Goal: Task Accomplishment & Management: Manage account settings

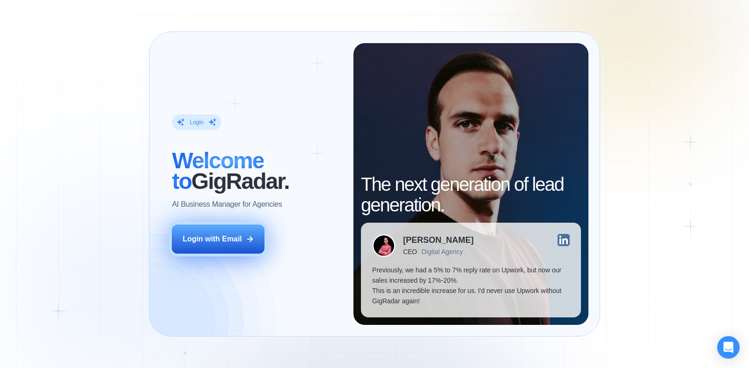
click at [254, 229] on button "Login with Email" at bounding box center [218, 238] width 93 height 29
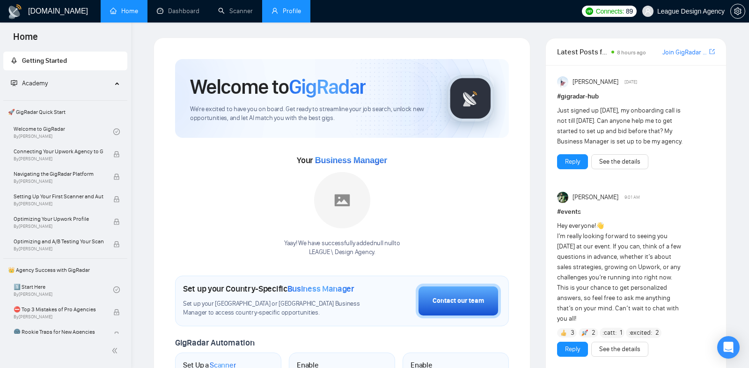
click at [285, 7] on link "Profile" at bounding box center [286, 11] width 29 height 8
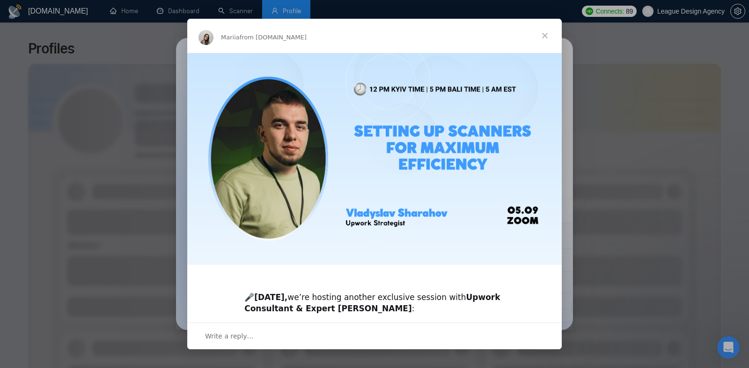
click at [548, 38] on span "Close" at bounding box center [545, 36] width 34 height 34
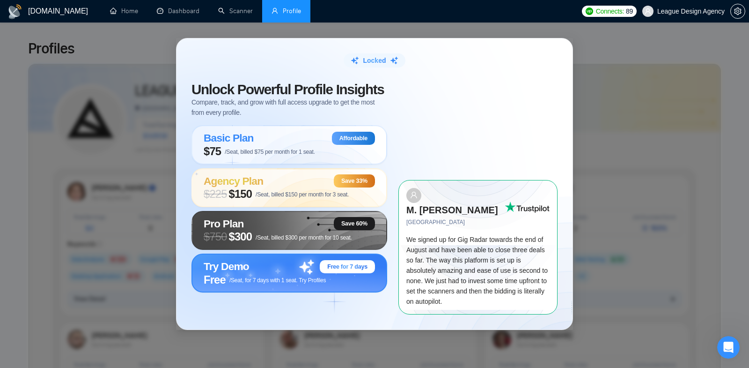
click at [330, 270] on span "Free for 7 days" at bounding box center [347, 266] width 40 height 7
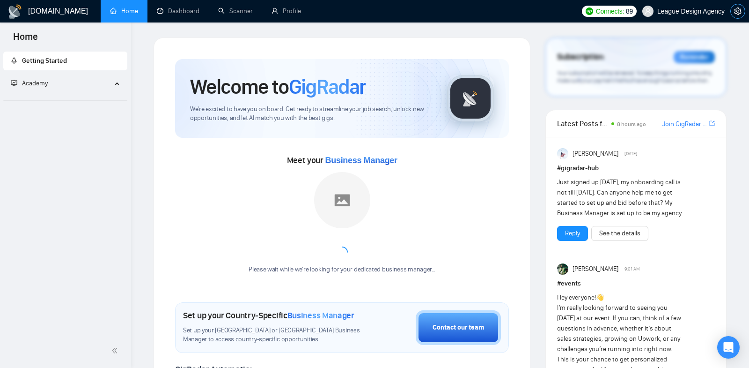
click at [743, 9] on span "setting" at bounding box center [738, 10] width 14 height 7
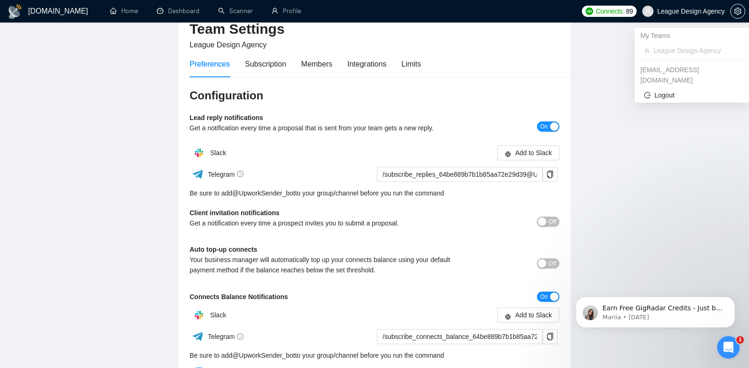
click at [674, 11] on span "League Design Agency" at bounding box center [690, 11] width 67 height 0
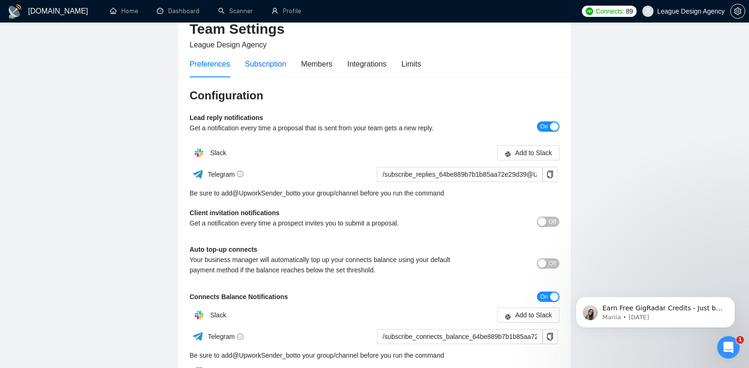
click at [273, 66] on div "Subscription" at bounding box center [265, 64] width 41 height 12
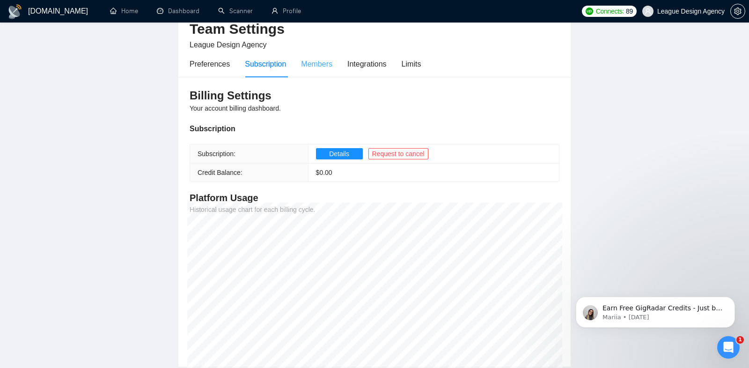
click at [326, 71] on div "Members" at bounding box center [316, 64] width 31 height 27
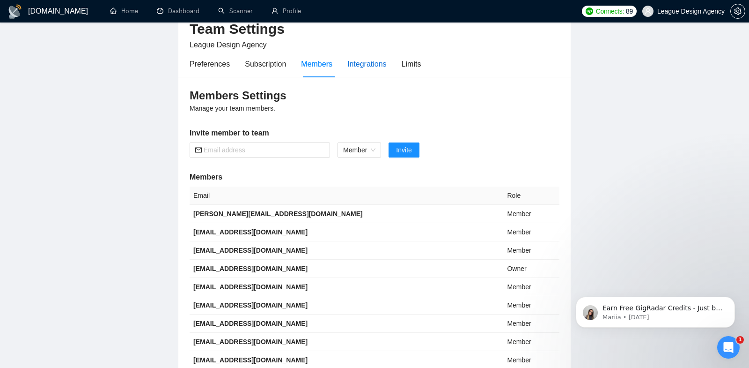
click at [363, 58] on div "Integrations" at bounding box center [366, 64] width 39 height 12
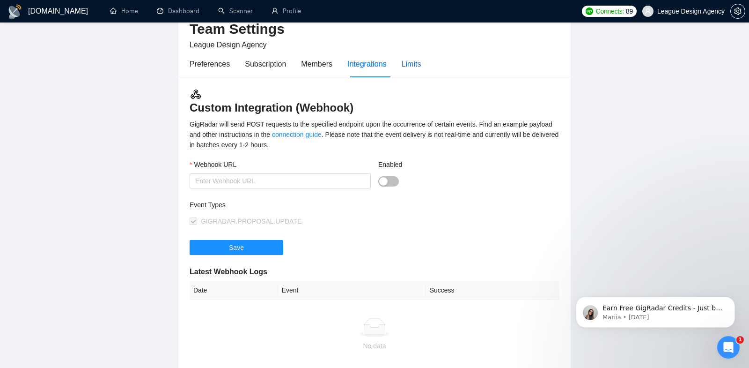
click at [417, 67] on div "Limits" at bounding box center [412, 64] width 20 height 12
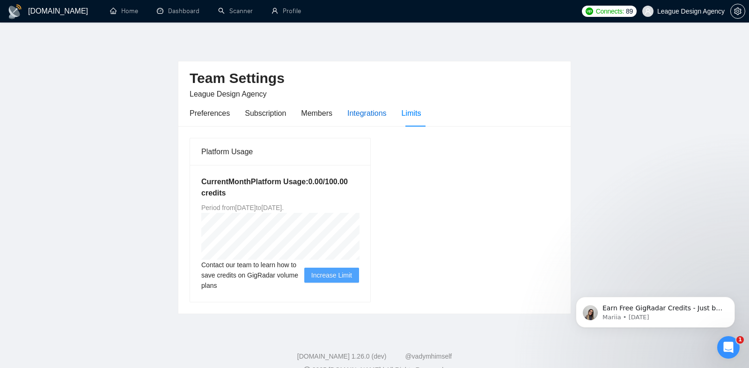
click at [358, 118] on div "Integrations" at bounding box center [366, 113] width 39 height 12
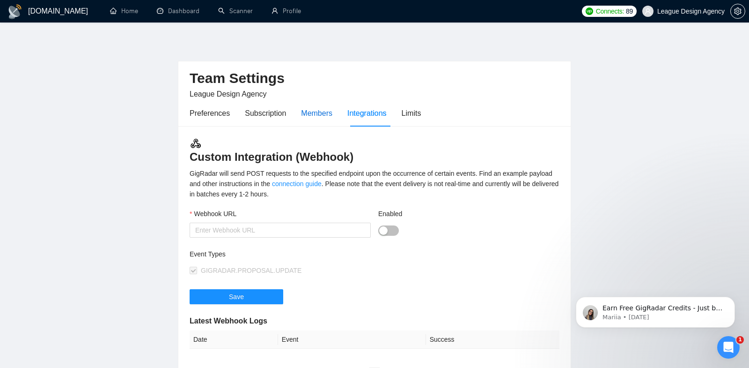
click at [323, 117] on div "Members" at bounding box center [316, 113] width 31 height 12
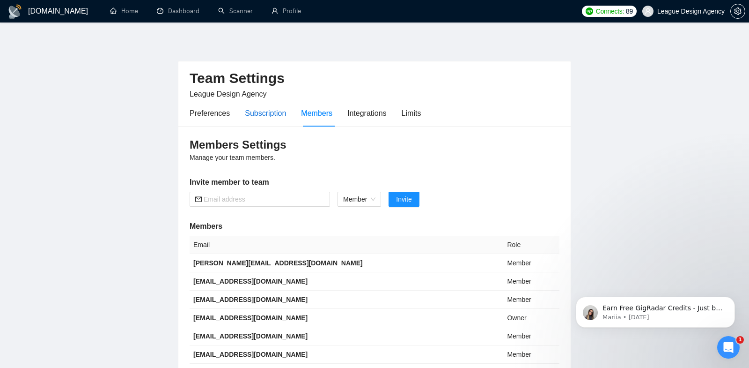
click at [274, 117] on div "Subscription" at bounding box center [265, 113] width 41 height 12
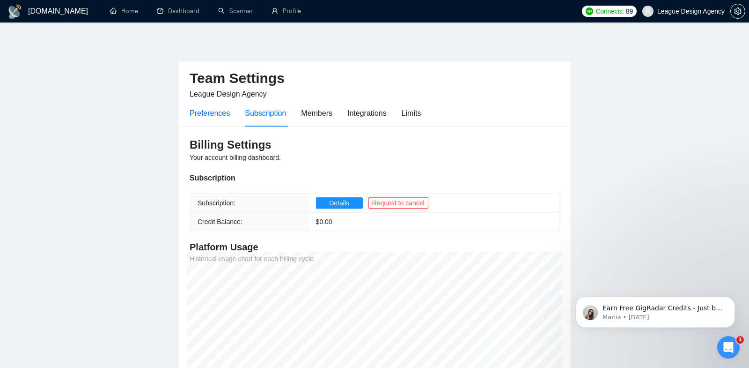
click at [199, 116] on div "Preferences" at bounding box center [210, 113] width 40 height 12
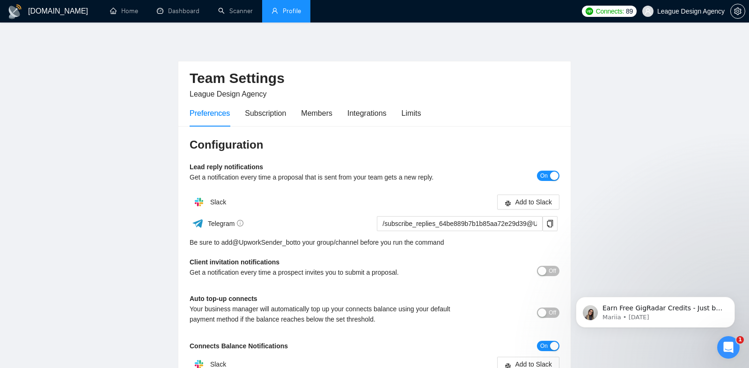
click at [272, 15] on link "Profile" at bounding box center [286, 11] width 29 height 8
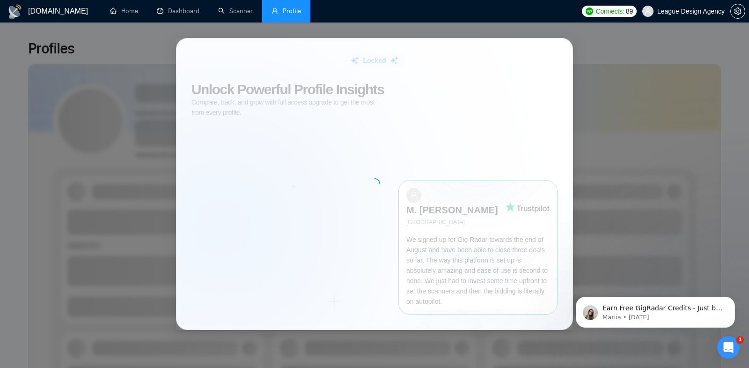
click at [411, 42] on div "Locked Unlock Powerful Profile Insights Compare, track, and grow with full acce…" at bounding box center [374, 184] width 749 height 368
click at [440, 21] on ul "Home Dashboard Scanner Profile" at bounding box center [336, 11] width 479 height 22
click at [564, 74] on div at bounding box center [375, 183] width 396 height 290
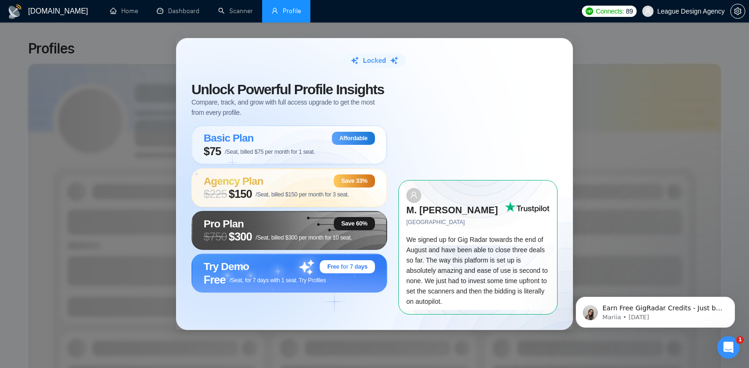
click at [569, 70] on div "Locked Unlock Powerful Profile Insights Compare, track, and grow with full acce…" at bounding box center [375, 183] width 396 height 290
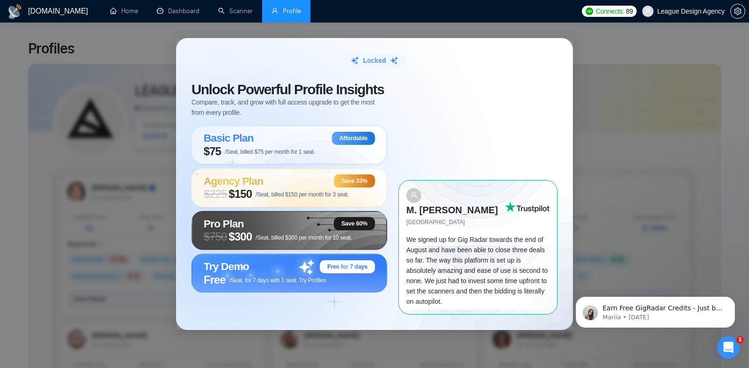
click at [601, 64] on div "Locked Unlock Powerful Profile Insights Compare, track, and grow with full acce…" at bounding box center [374, 184] width 749 height 368
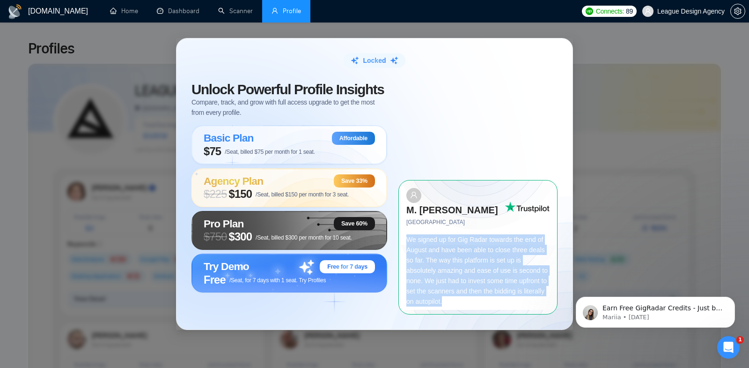
click at [601, 64] on div "Locked Unlock Powerful Profile Insights Compare, track, and grow with full acce…" at bounding box center [374, 184] width 749 height 368
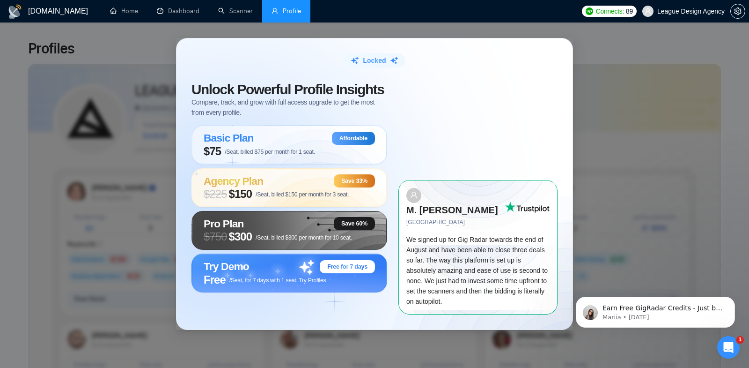
click at [57, 14] on h1 "[DOMAIN_NAME]" at bounding box center [58, 11] width 60 height 22
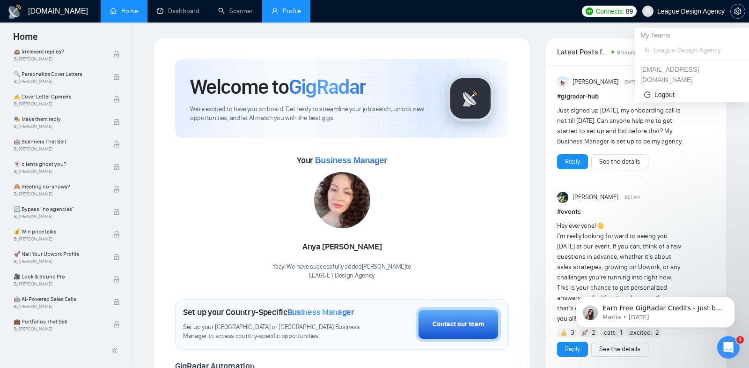
click at [737, 9] on icon "setting" at bounding box center [737, 10] width 7 height 7
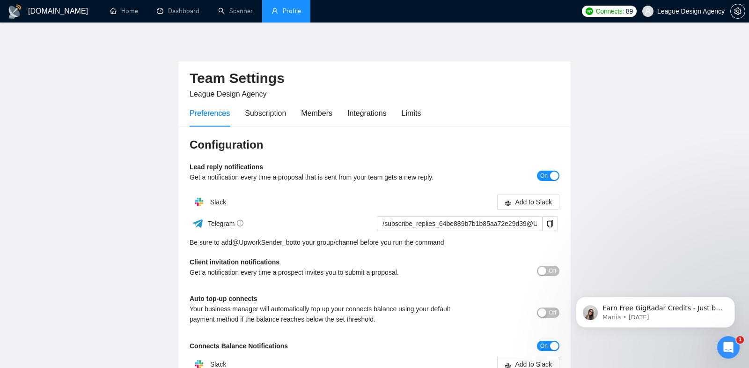
click at [241, 115] on div "Preferences Subscription Members Integrations Limits" at bounding box center [305, 113] width 231 height 27
click at [294, 116] on div "Preferences Subscription Members Integrations Limits" at bounding box center [305, 113] width 231 height 27
click at [279, 116] on div "Subscription" at bounding box center [265, 113] width 41 height 12
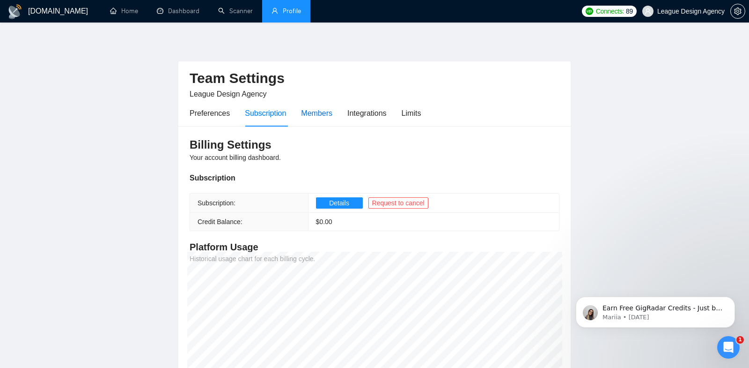
click at [303, 116] on div "Members" at bounding box center [316, 113] width 31 height 12
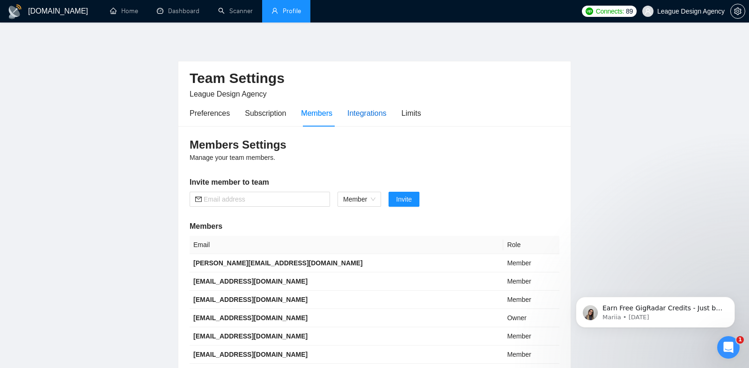
click at [373, 116] on div "Integrations" at bounding box center [366, 113] width 39 height 12
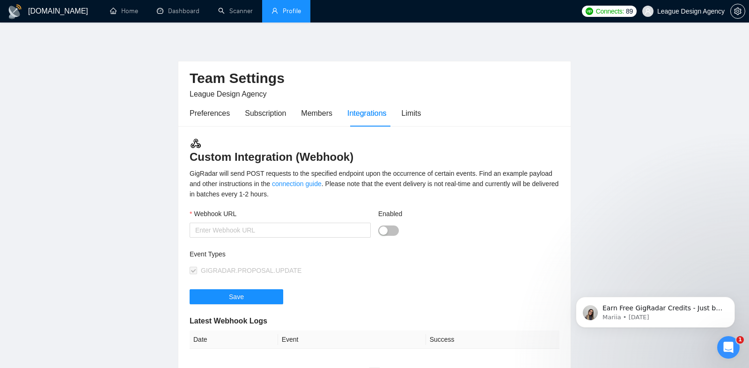
drag, startPoint x: 352, startPoint y: 125, endPoint x: 344, endPoint y: 125, distance: 8.4
click at [345, 125] on div "Preferences Subscription Members Integrations Limits" at bounding box center [305, 113] width 231 height 27
click at [330, 125] on div "Members" at bounding box center [316, 113] width 31 height 27
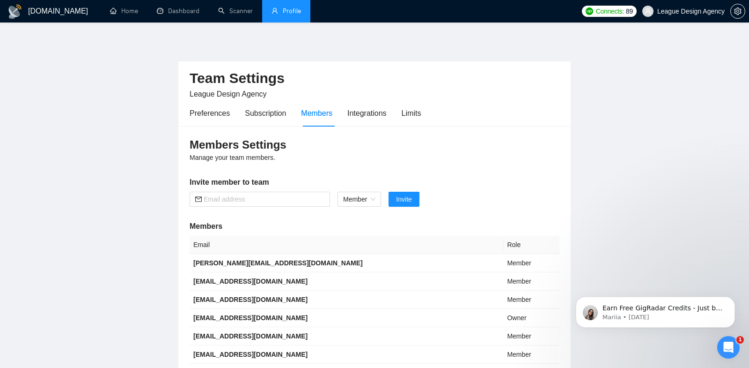
scroll to position [159, 0]
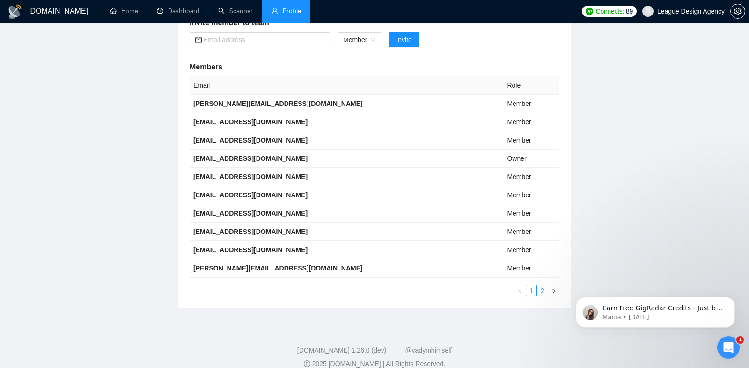
click at [545, 288] on link "2" at bounding box center [542, 290] width 10 height 10
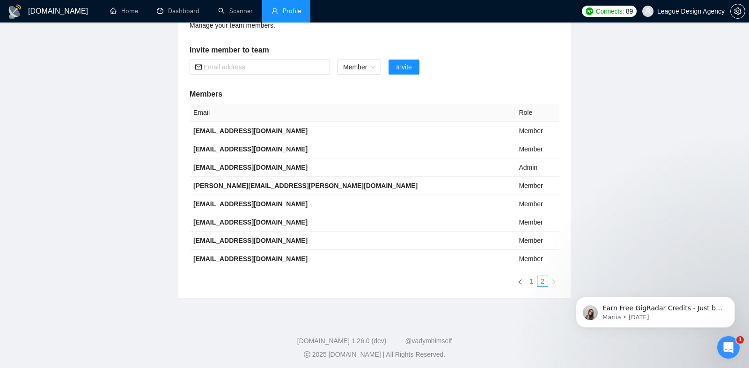
click at [533, 279] on link "1" at bounding box center [531, 281] width 10 height 10
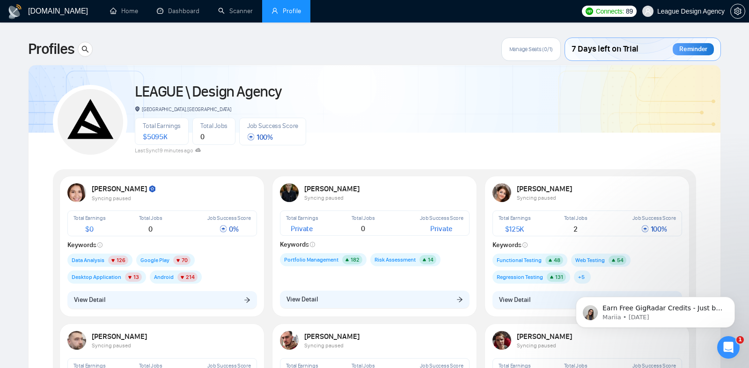
click at [533, 53] on div "Manage Seats (0/1)" at bounding box center [530, 48] width 59 height 23
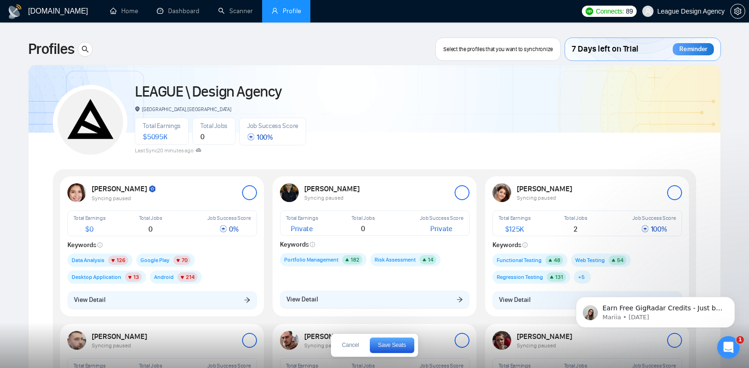
click at [250, 198] on div at bounding box center [249, 192] width 15 height 15
click at [250, 198] on rect "button" at bounding box center [249, 193] width 15 height 15
click at [250, 198] on div at bounding box center [249, 192] width 15 height 15
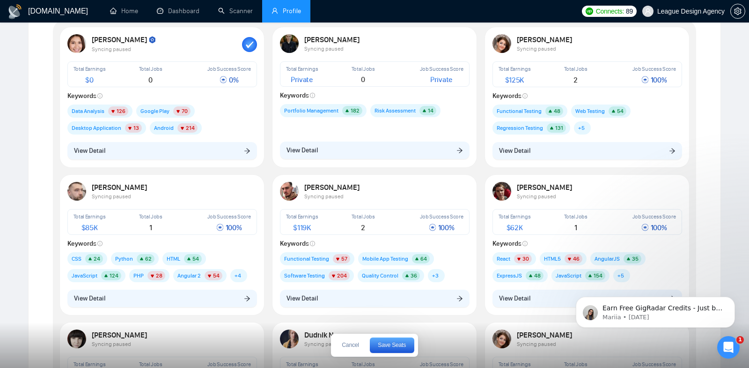
click at [403, 349] on button "Save Seats" at bounding box center [392, 344] width 44 height 15
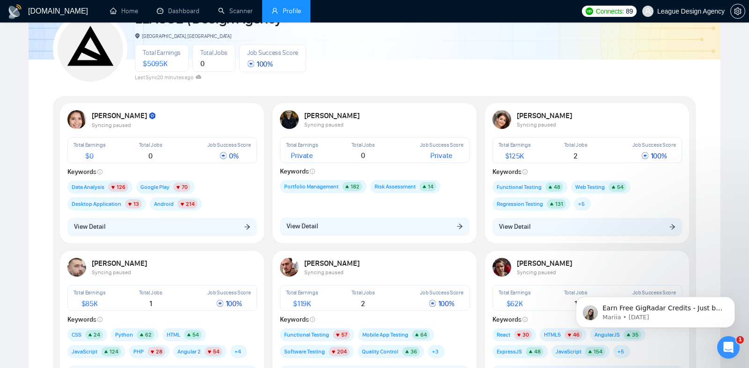
scroll to position [0, 0]
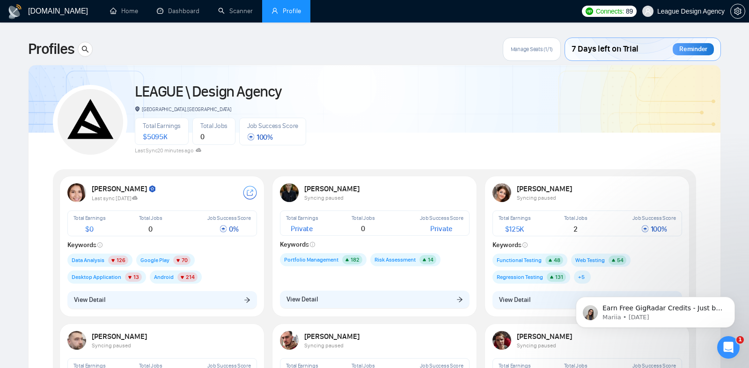
click at [536, 52] on span "Manage Seats (1/1)" at bounding box center [532, 48] width 42 height 7
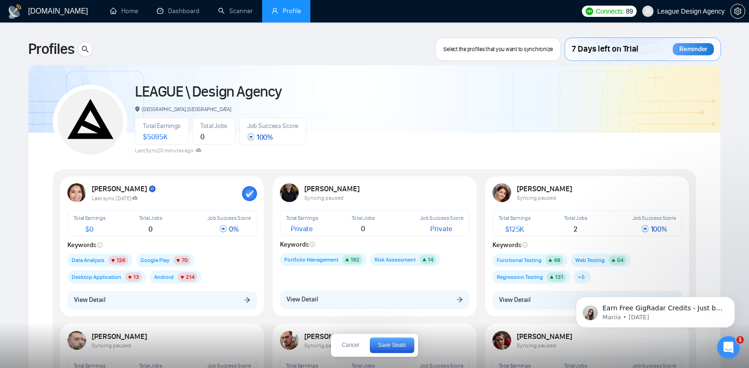
click at [535, 54] on div "Select the profiles that you want to synchronize" at bounding box center [497, 48] width 125 height 23
click at [247, 200] on div "Karri H. Last sync 3 months ago" at bounding box center [162, 192] width 190 height 19
click at [248, 196] on icon "button" at bounding box center [249, 193] width 7 height 7
click at [389, 343] on span "Save Seats" at bounding box center [392, 345] width 28 height 6
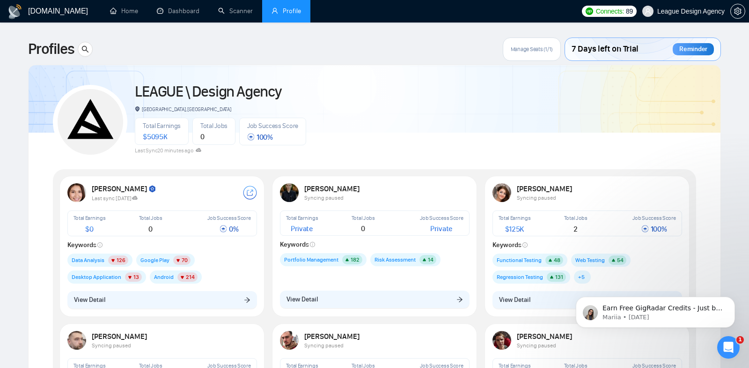
click at [523, 49] on div "Profiles Manage Seats (1/1) 7 Days left on Trial Reminder" at bounding box center [374, 48] width 693 height 23
click at [510, 66] on div at bounding box center [375, 94] width 692 height 77
click at [678, 48] on span "Manage Seats (1/1)" at bounding box center [692, 48] width 42 height 7
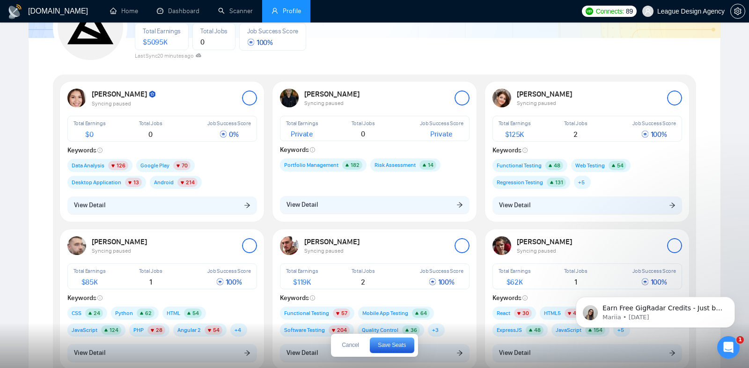
scroll to position [28, 0]
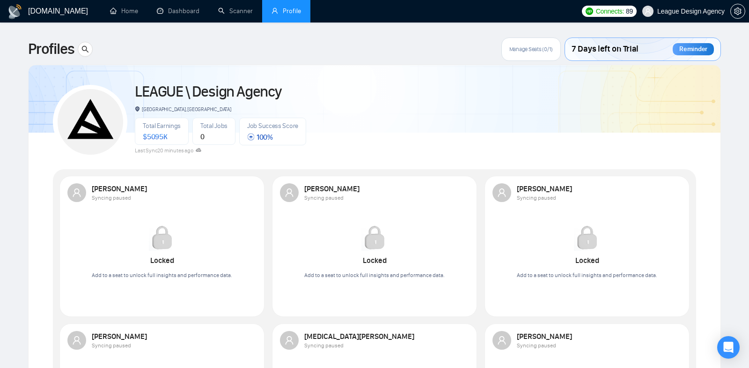
click at [531, 51] on span "Manage Seats (0/1)" at bounding box center [531, 48] width 44 height 7
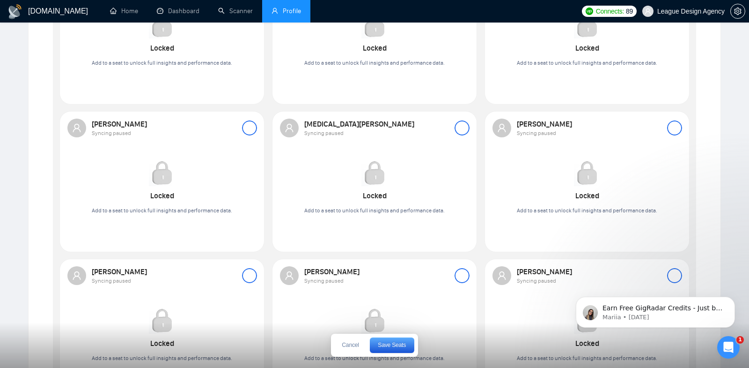
scroll to position [403, 0]
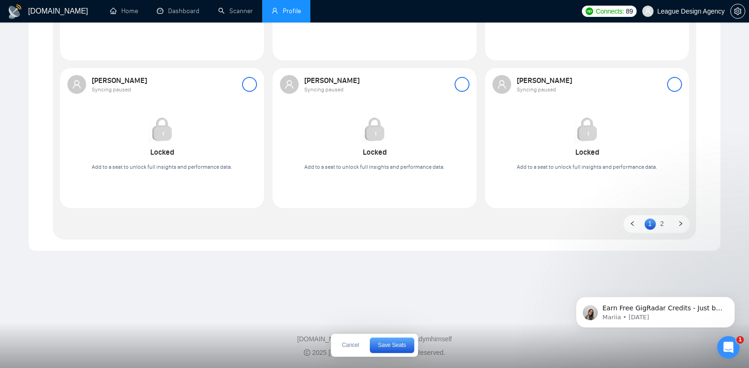
click at [665, 226] on link "2" at bounding box center [661, 223] width 11 height 10
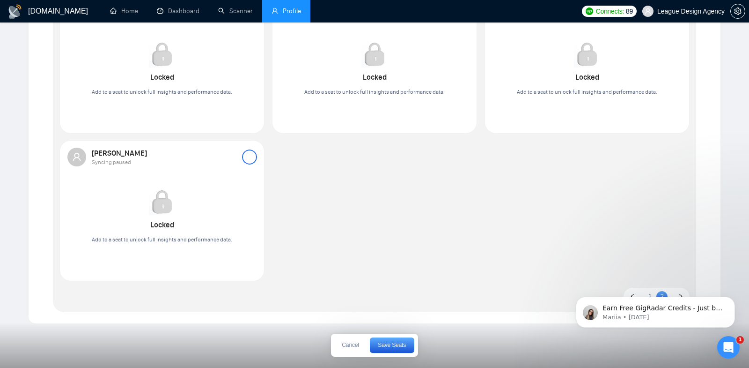
scroll to position [184, 0]
click at [642, 291] on div "Earn Free GigRadar Credits - Just by Sharing Your Story! 💬 Want more credits fo…" at bounding box center [655, 268] width 172 height 117
click at [645, 293] on div "Earn Free GigRadar Credits - Just by Sharing Your Story! 💬 Want more credits fo…" at bounding box center [655, 268] width 172 height 117
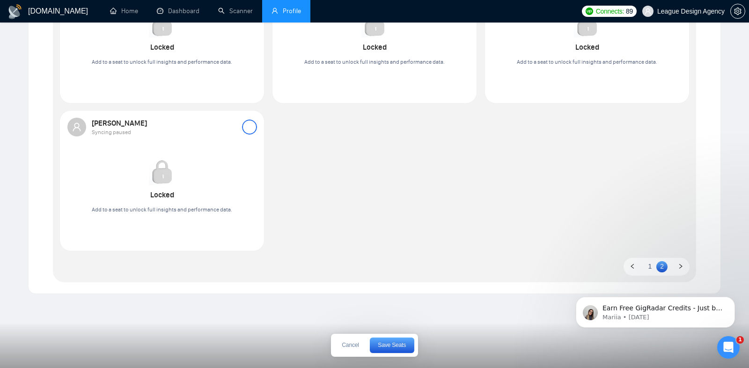
scroll to position [239, 0]
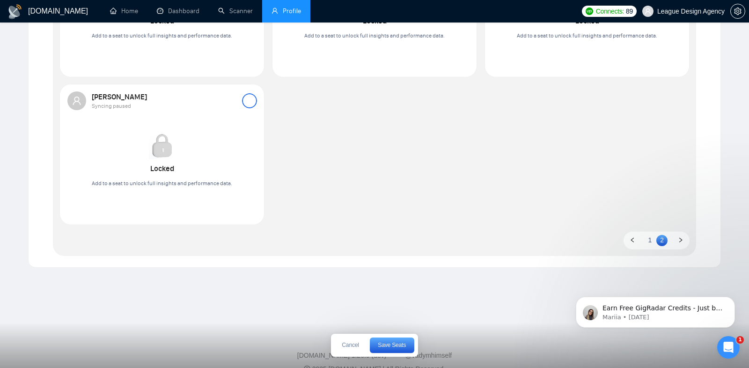
click at [649, 242] on link "1" at bounding box center [650, 240] width 11 height 10
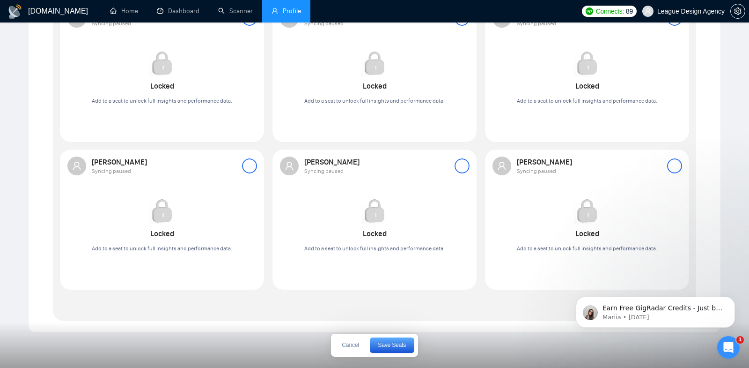
scroll to position [403, 0]
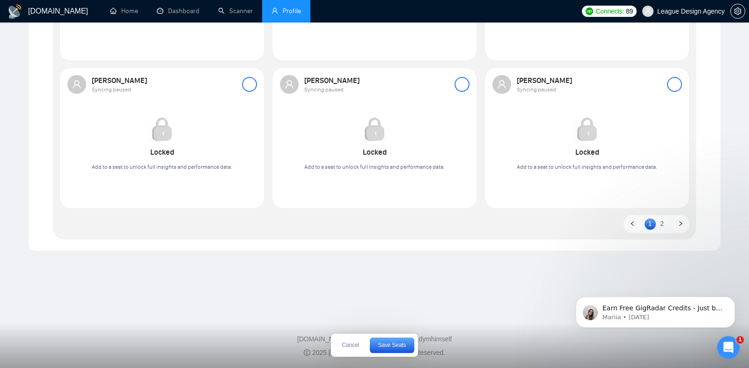
click at [661, 226] on link "2" at bounding box center [661, 223] width 11 height 10
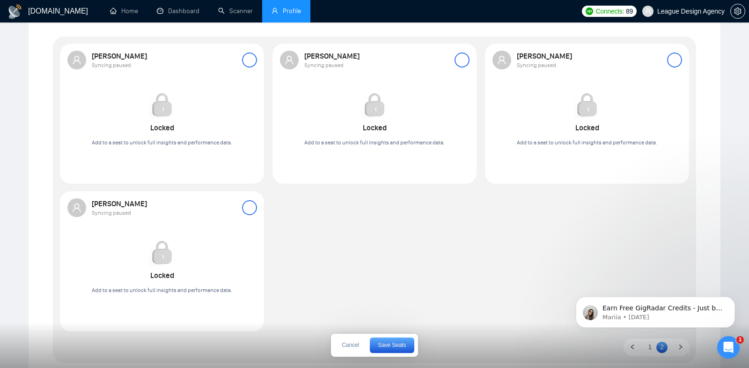
scroll to position [118, 0]
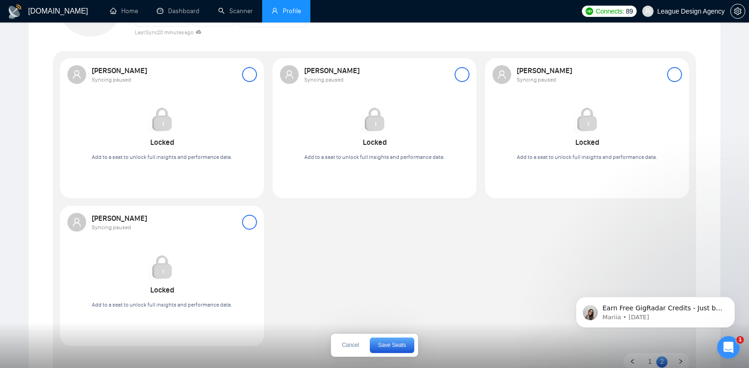
click at [251, 218] on div at bounding box center [249, 221] width 15 height 15
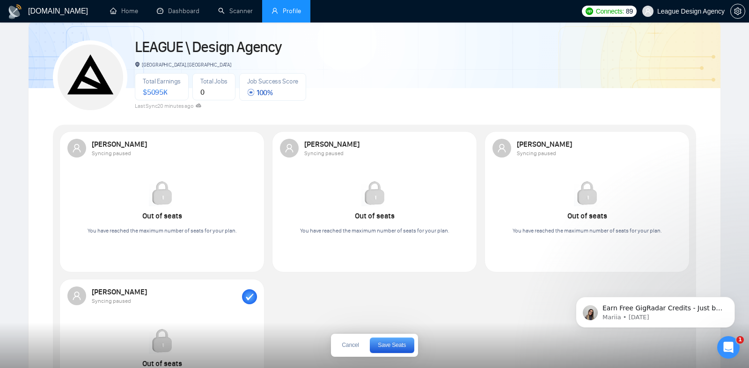
scroll to position [0, 0]
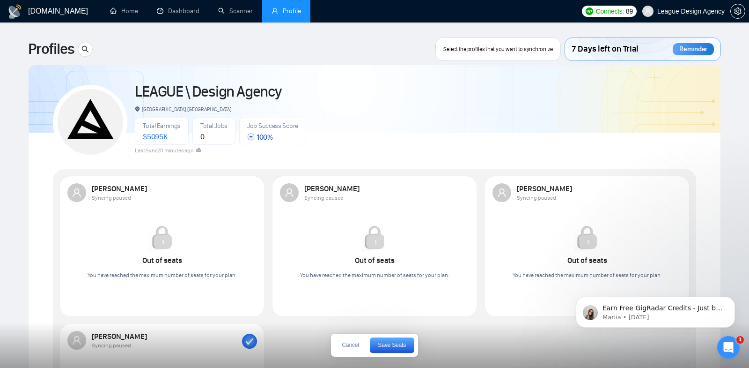
click at [404, 346] on span "Save Seats" at bounding box center [392, 345] width 28 height 6
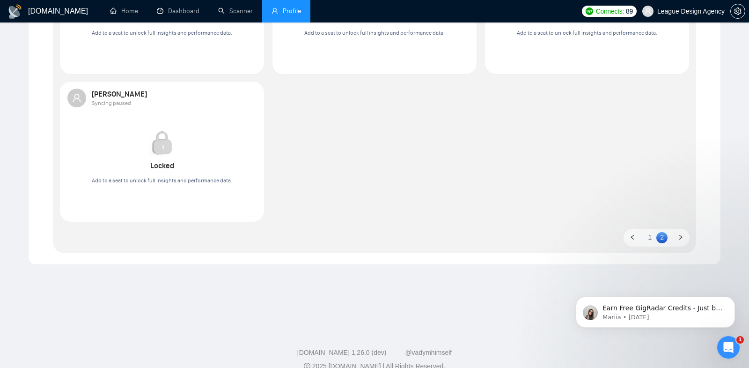
scroll to position [256, 0]
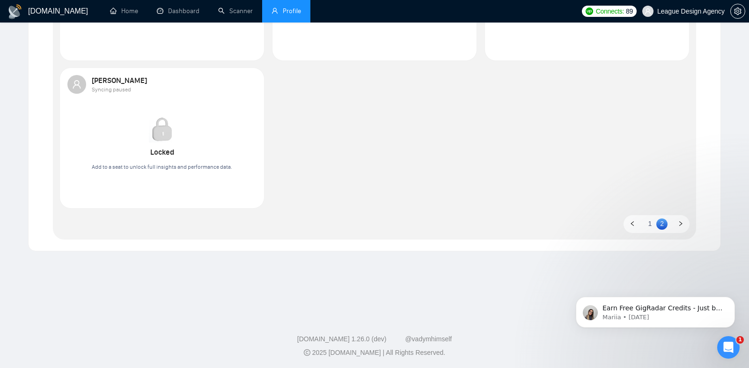
click at [652, 227] on link "1" at bounding box center [650, 223] width 11 height 10
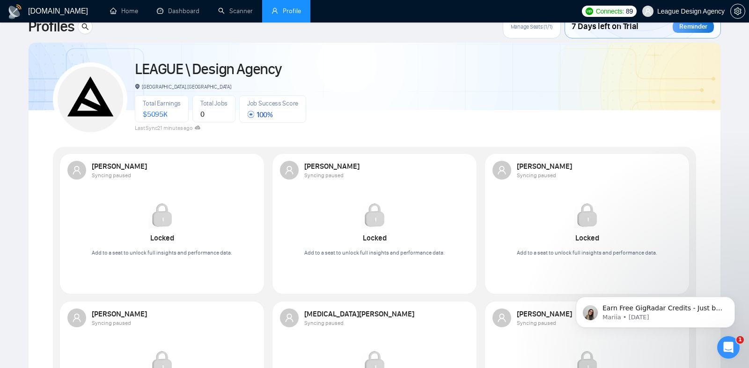
scroll to position [0, 0]
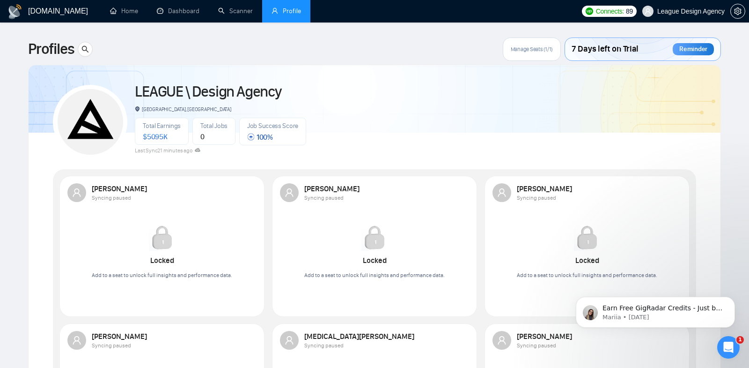
click at [537, 52] on span "Manage Seats (1/1)" at bounding box center [532, 48] width 42 height 7
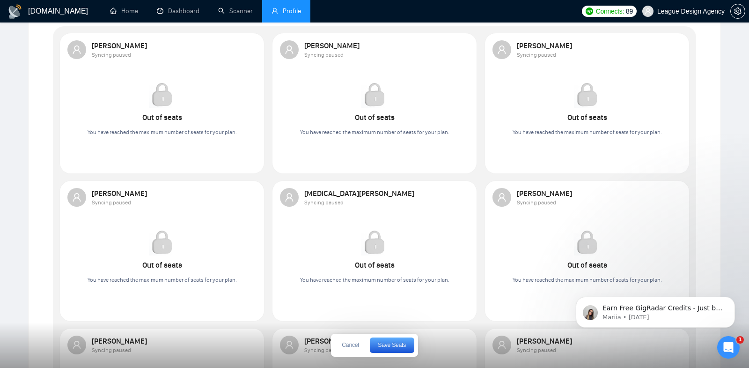
scroll to position [398, 0]
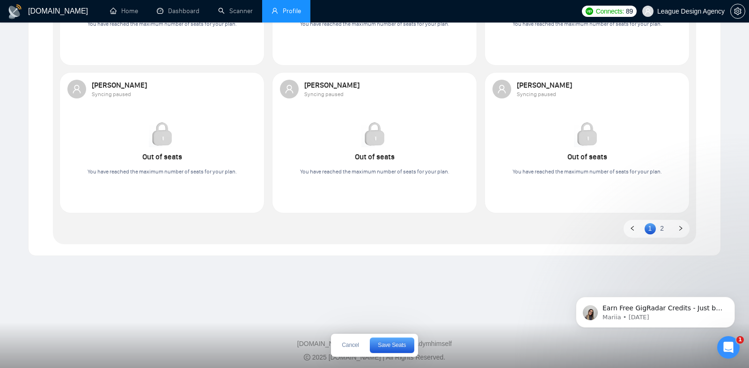
click at [660, 227] on link "2" at bounding box center [661, 228] width 11 height 10
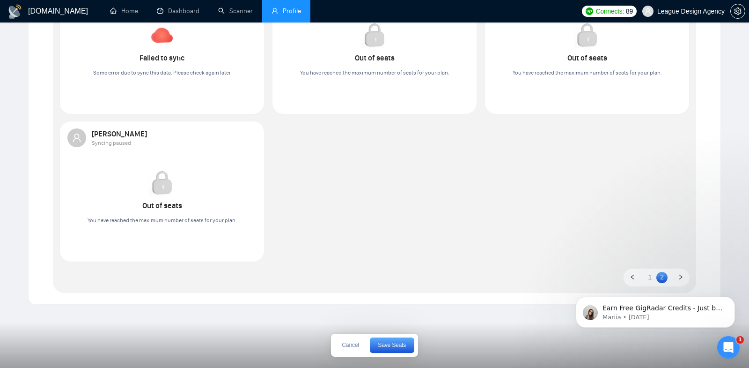
scroll to position [235, 0]
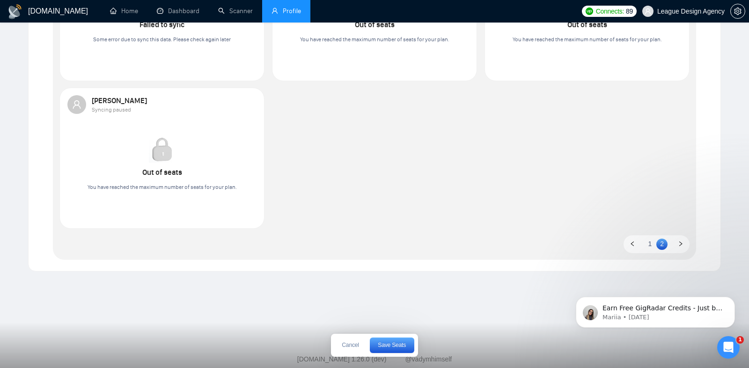
click at [651, 247] on link "1" at bounding box center [650, 243] width 11 height 10
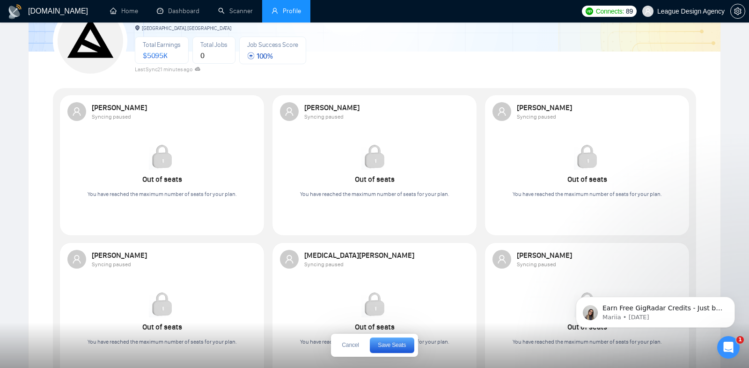
scroll to position [394, 0]
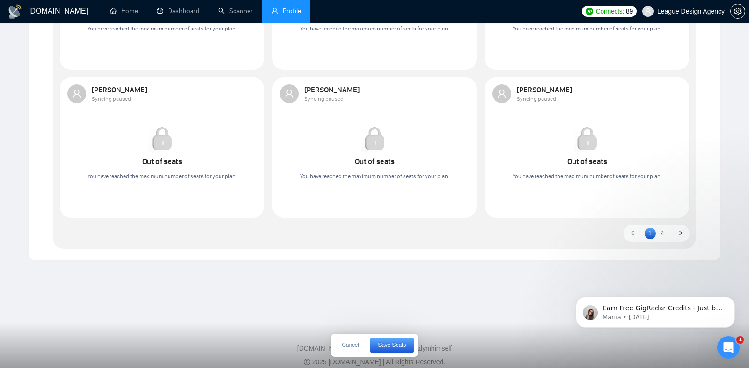
click at [662, 234] on link "2" at bounding box center [661, 233] width 11 height 10
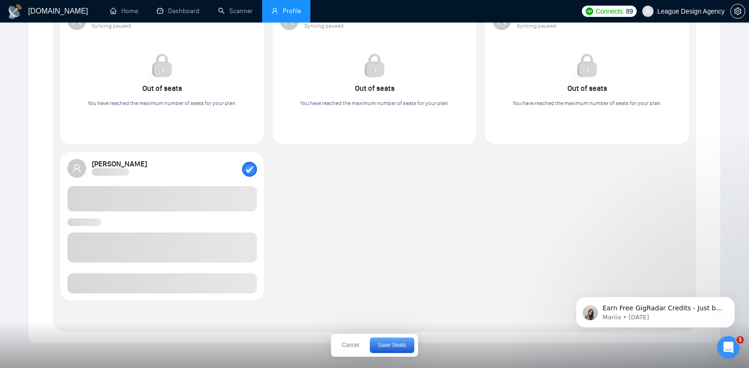
scroll to position [153, 0]
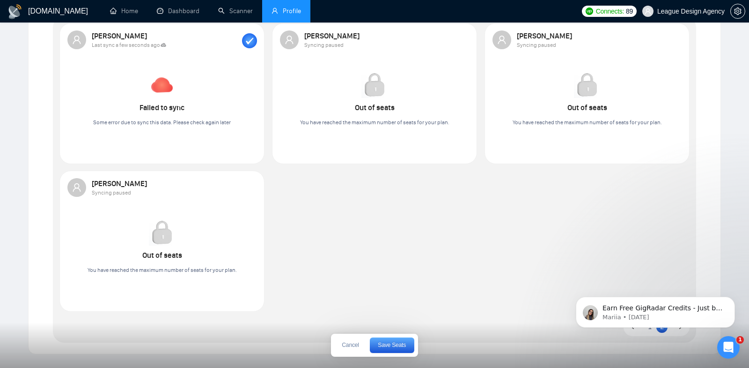
click at [252, 39] on icon "button" at bounding box center [249, 40] width 7 height 7
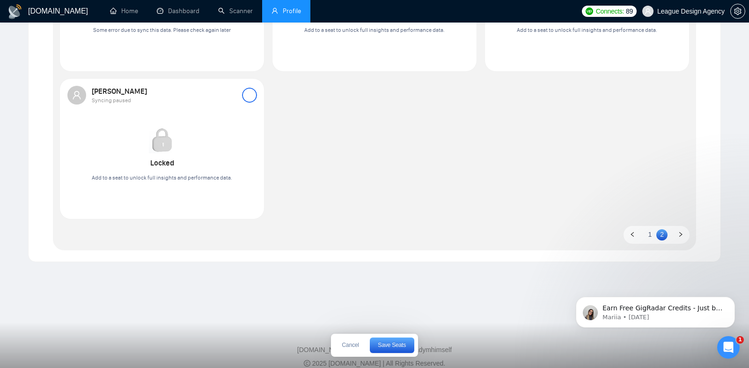
scroll to position [256, 0]
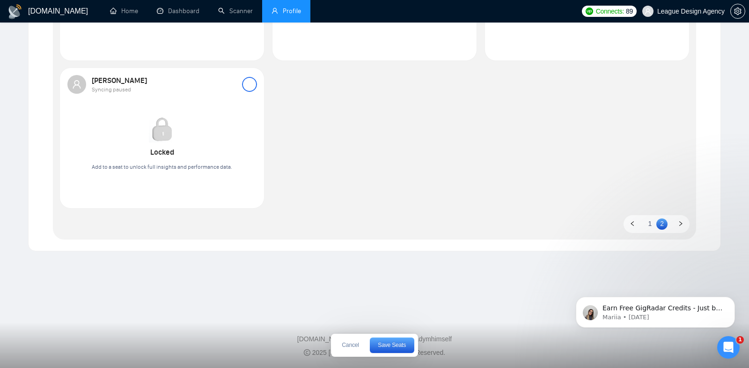
click at [650, 226] on link "1" at bounding box center [650, 223] width 11 height 10
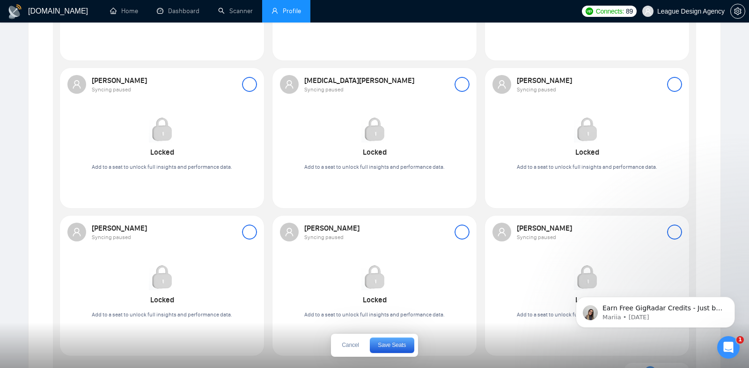
click at [459, 86] on div at bounding box center [462, 84] width 15 height 15
click at [399, 343] on span "Save Seats" at bounding box center [392, 345] width 28 height 6
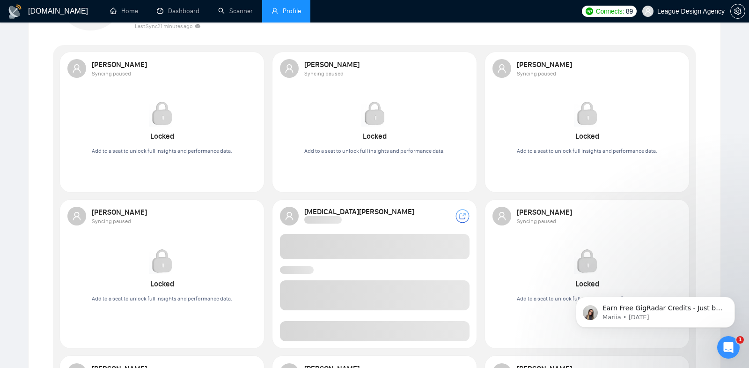
scroll to position [121, 0]
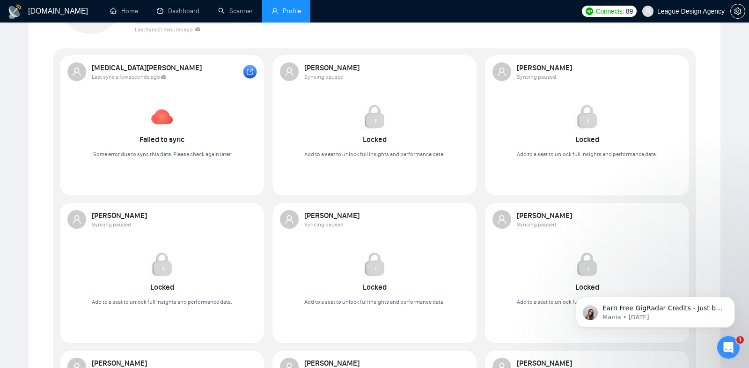
click at [253, 74] on rect at bounding box center [250, 72] width 14 height 14
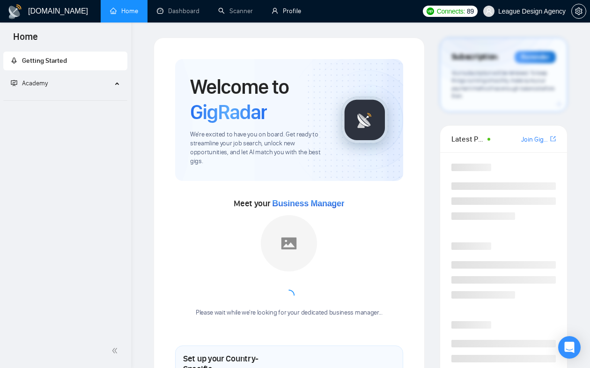
click at [286, 15] on link "Profile" at bounding box center [286, 11] width 29 height 8
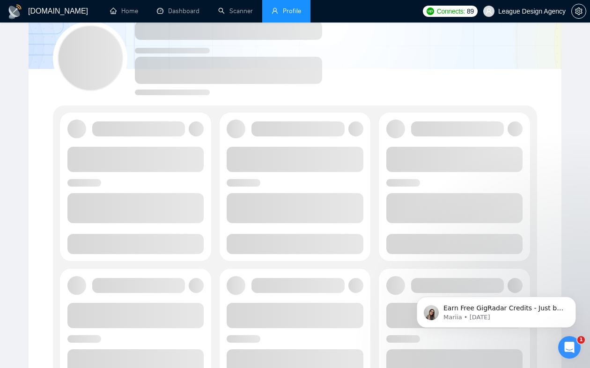
scroll to position [50, 0]
